Goal: Task Accomplishment & Management: Use online tool/utility

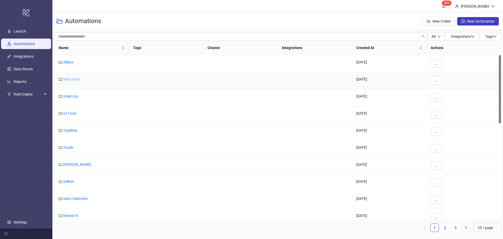
click at [74, 78] on link "Vida Glow" at bounding box center [71, 79] width 17 height 4
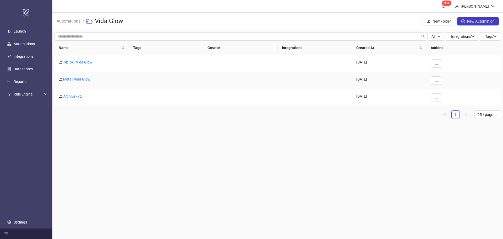
click at [74, 78] on link "Meta | Vida Glow" at bounding box center [76, 79] width 27 height 4
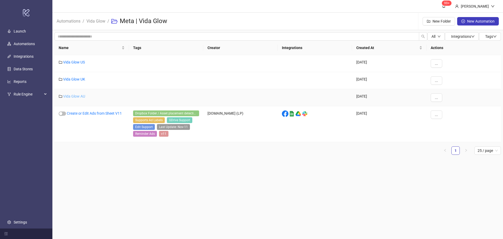
click at [75, 95] on link "Vida Glow AU" at bounding box center [74, 96] width 22 height 4
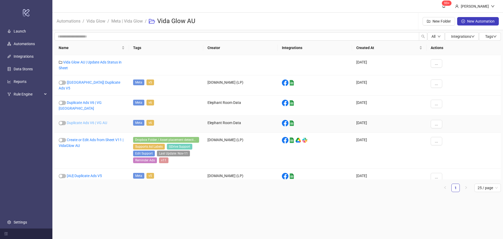
click at [86, 121] on link "Duplicate Ads V6 | VG AU" at bounding box center [87, 123] width 40 height 4
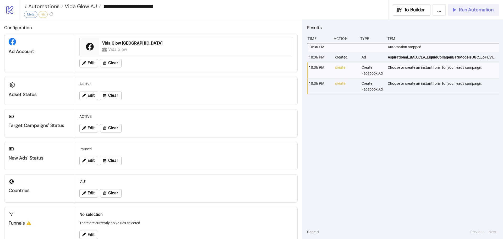
click at [463, 9] on span "Run Automation" at bounding box center [476, 10] width 35 height 6
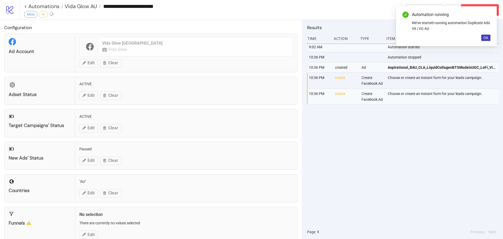
click at [477, 8] on div "Automation running We've started running automation Duplicate Ads V6 | VG AU OK" at bounding box center [446, 26] width 101 height 40
click at [485, 41] on div "Automation running We've started running automation Duplicate Ads V6 | VG AU OK" at bounding box center [446, 26] width 101 height 40
click at [486, 39] on span "OK" at bounding box center [486, 38] width 5 height 4
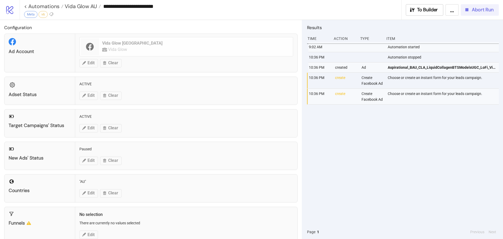
click at [484, 14] on button "Abort Run" at bounding box center [480, 10] width 38 height 12
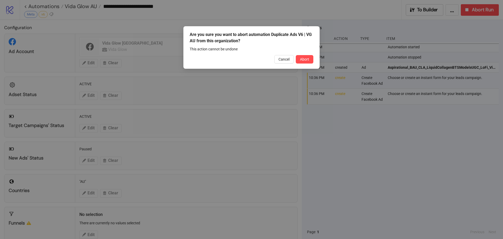
click at [306, 60] on span "Abort" at bounding box center [304, 59] width 9 height 4
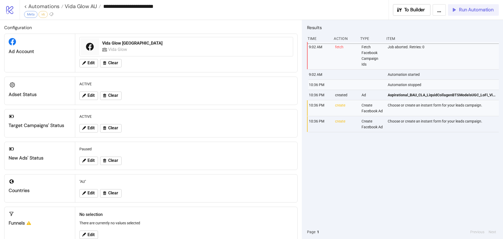
click at [471, 12] on span "Run Automation" at bounding box center [476, 10] width 35 height 6
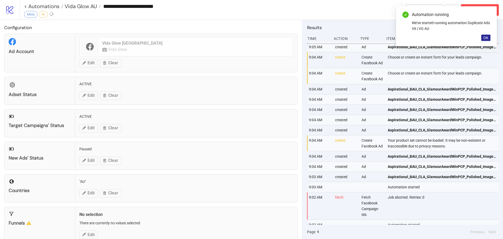
click at [488, 40] on span "OK" at bounding box center [486, 38] width 5 height 4
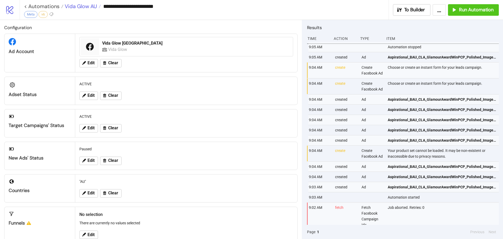
click at [89, 7] on span "Vida Glow AU" at bounding box center [80, 6] width 34 height 7
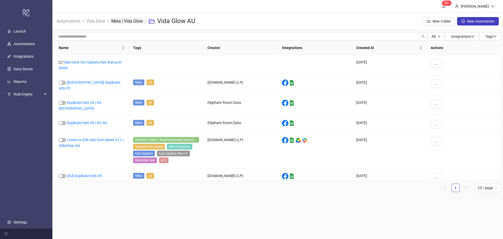
click at [118, 20] on link "Meta | Vida Glow" at bounding box center [127, 21] width 34 height 6
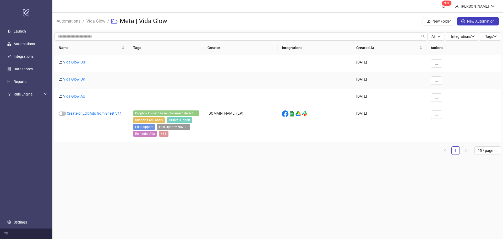
click at [78, 77] on div "Vida Glow UK" at bounding box center [92, 80] width 74 height 17
click at [80, 78] on link "Vida Glow UK" at bounding box center [74, 79] width 22 height 4
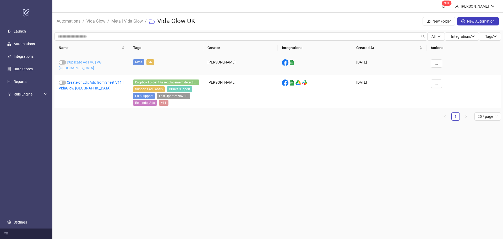
click at [83, 60] on link "Duplicate Ads V6 | VG [GEOGRAPHIC_DATA]" at bounding box center [80, 65] width 43 height 10
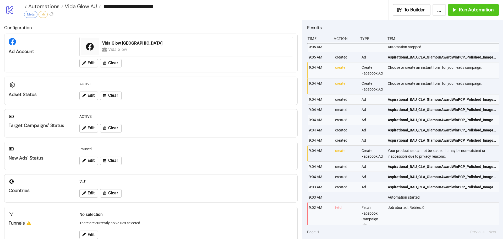
type input "**********"
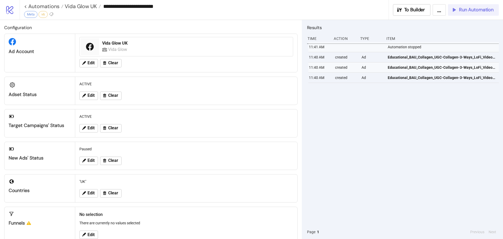
click at [481, 7] on span "Run Automation" at bounding box center [476, 10] width 35 height 6
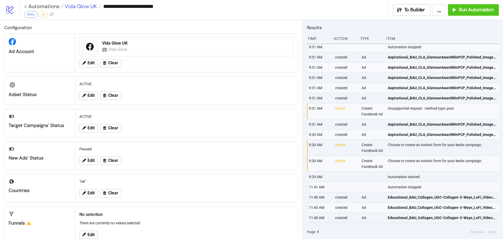
click at [71, 5] on span "Vida Glow UK" at bounding box center [80, 6] width 34 height 7
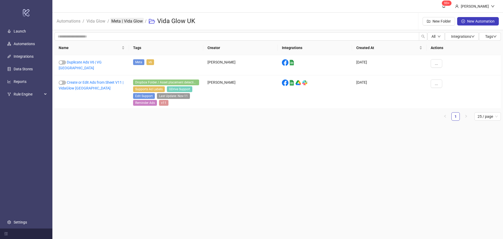
click at [135, 19] on link "Meta | Vida Glow" at bounding box center [127, 21] width 34 height 6
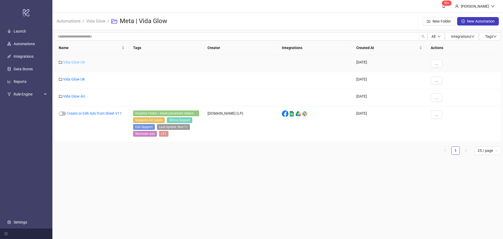
click at [78, 61] on link "Vida Glow US" at bounding box center [74, 62] width 22 height 4
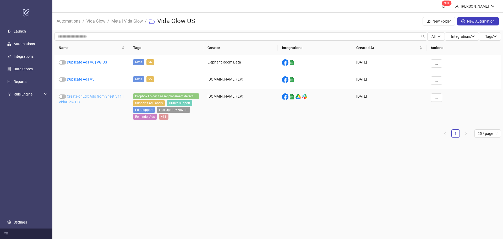
click at [80, 94] on link "Create or Edit Ads from Sheet V11 | VidaGlow US" at bounding box center [91, 99] width 65 height 10
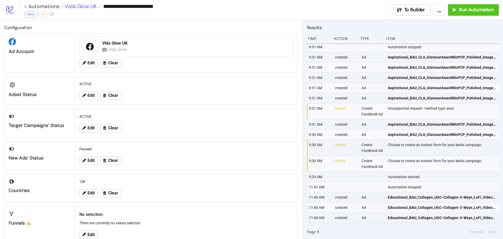
click at [87, 7] on span "Vida Glow UK" at bounding box center [80, 6] width 34 height 7
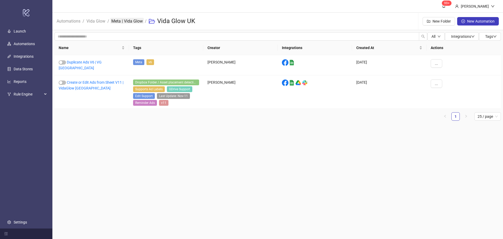
click at [137, 21] on link "Meta | Vida Glow" at bounding box center [127, 21] width 34 height 6
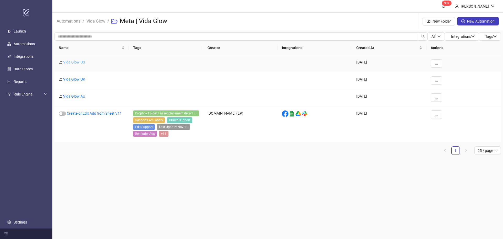
click at [82, 62] on link "Vida Glow US" at bounding box center [74, 62] width 22 height 4
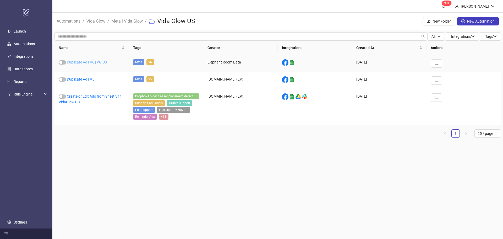
click at [81, 62] on link "Duplicate Ads V6 | VG US" at bounding box center [87, 62] width 40 height 4
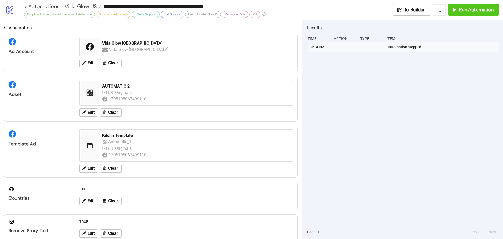
type input "**********"
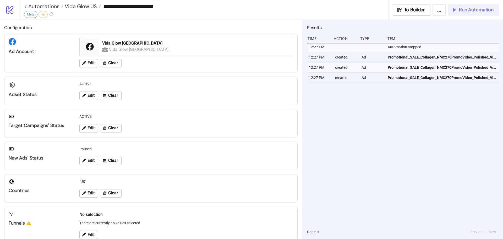
click at [475, 13] on button "Run Automation" at bounding box center [473, 10] width 51 height 12
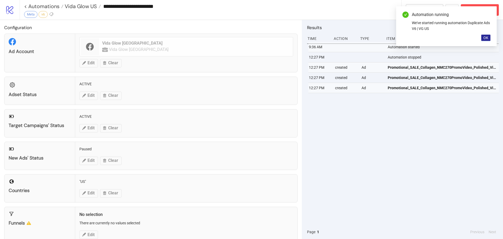
click at [489, 37] on button "OK" at bounding box center [486, 38] width 9 height 6
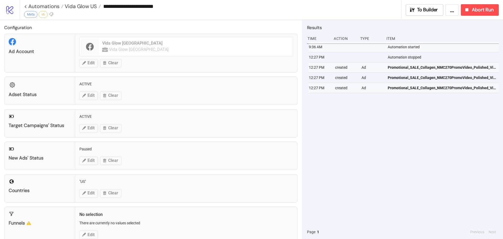
click at [490, 39] on div "Item" at bounding box center [442, 39] width 113 height 10
